Goal: Information Seeking & Learning: Find specific fact

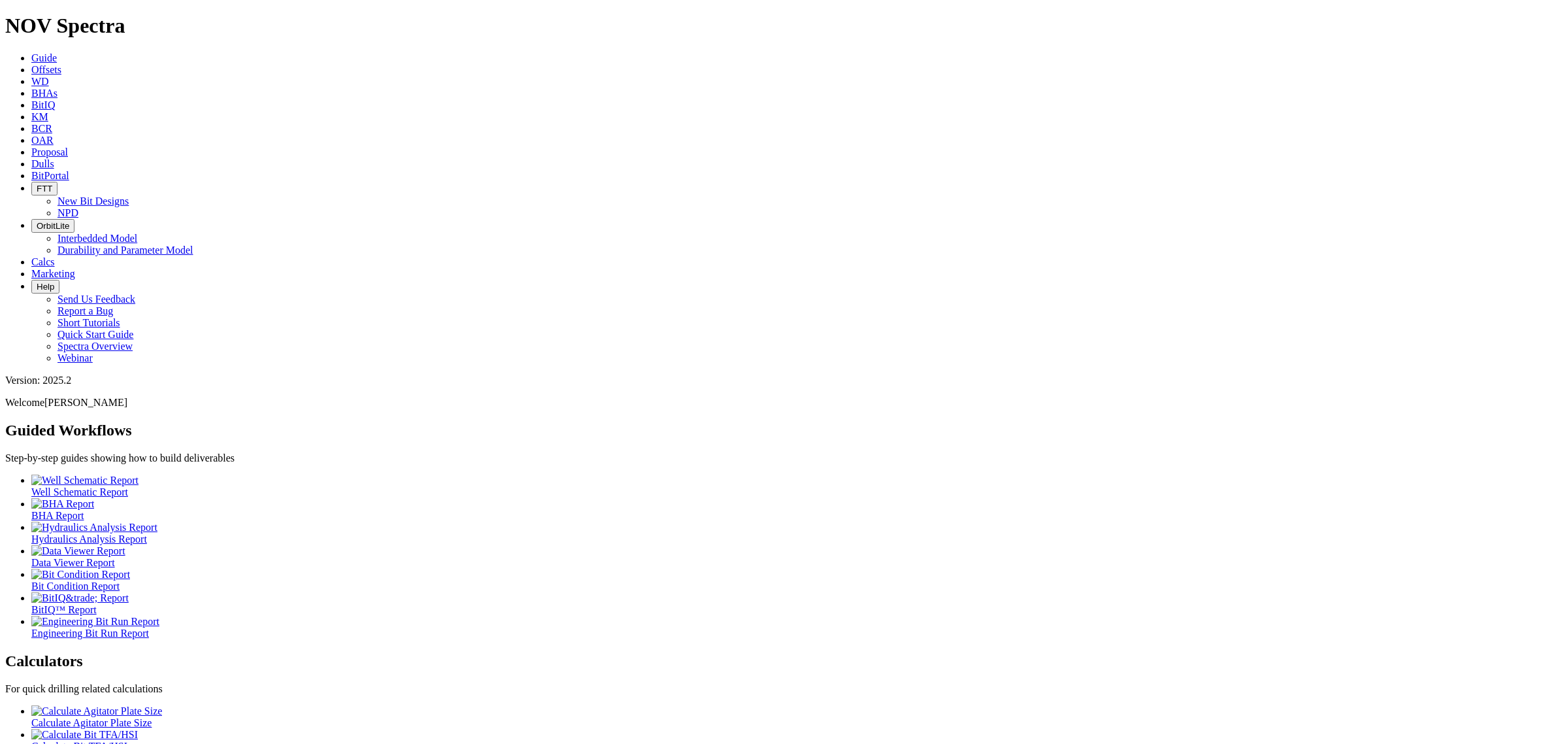
click at [31, 64] on icon at bounding box center [31, 70] width 0 height 11
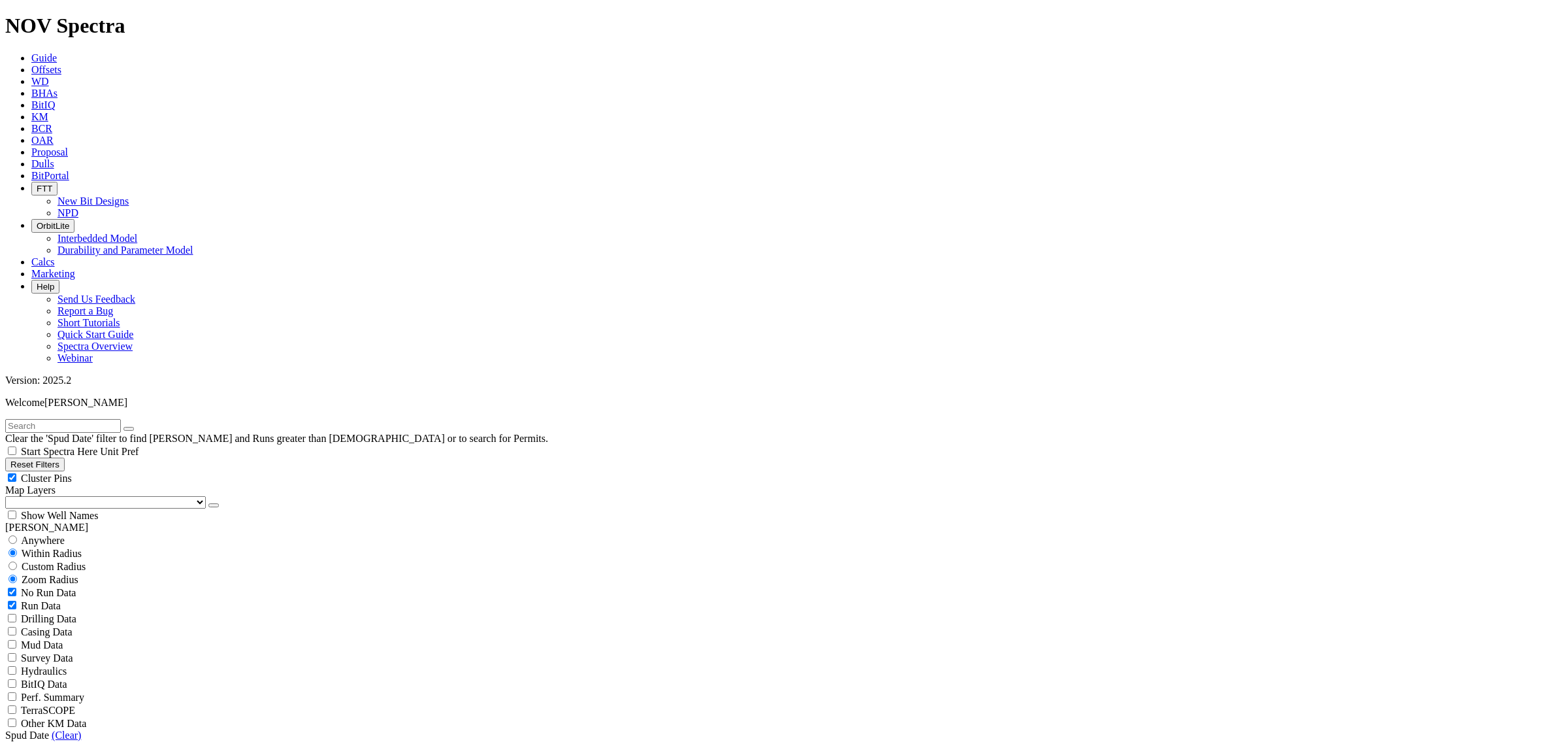
click at [121, 419] on input "text" at bounding box center [62, 425] width 116 height 14
click at [102, 419] on input "blanc" at bounding box center [62, 425] width 116 height 14
type input "blanc 9b1"
